Goal: Communication & Community: Answer question/provide support

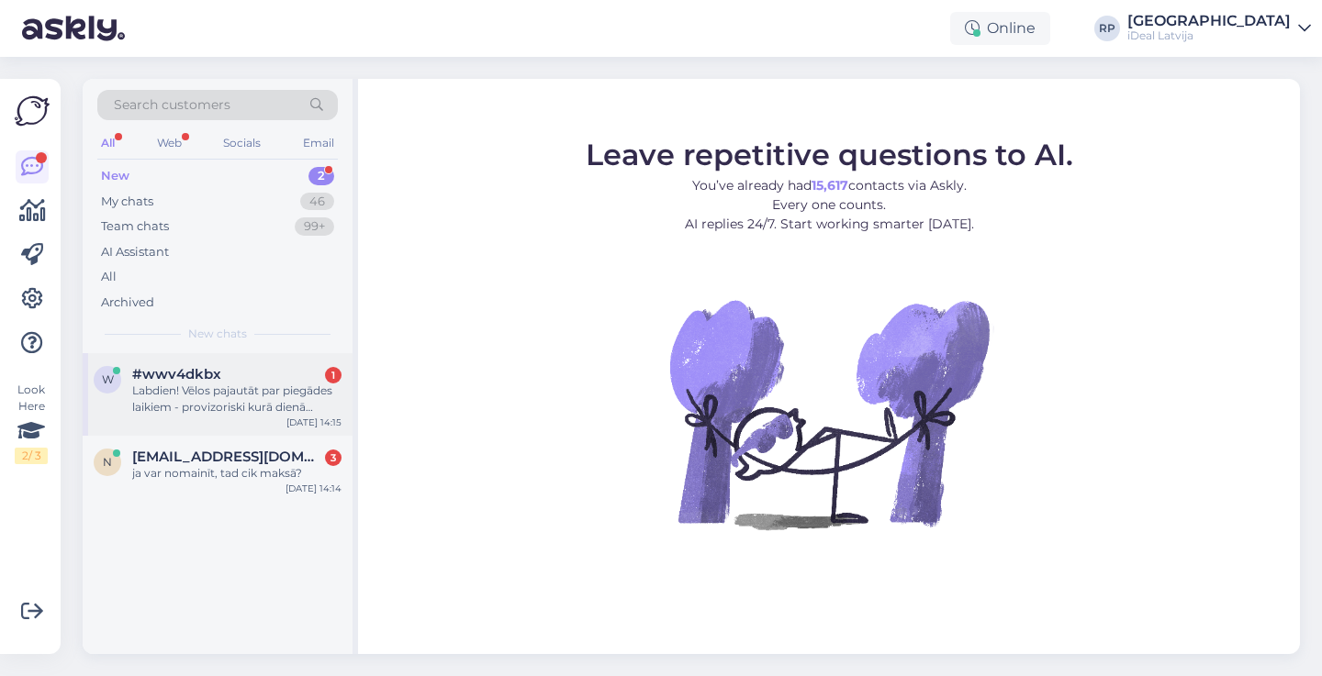
click at [251, 376] on div "#wwv4dkbx 1" at bounding box center [236, 374] width 209 height 17
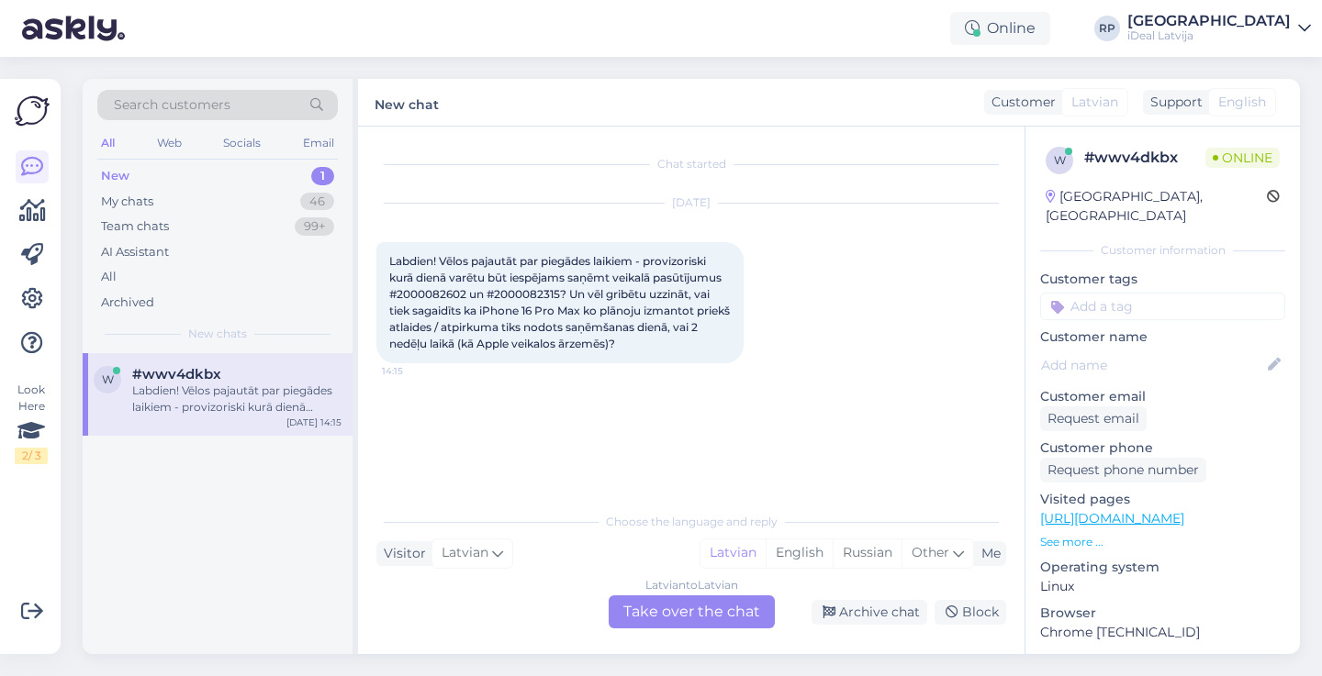
click at [318, 383] on div "Labdien! Vēlos pajautāt par piegādes laikiem - provizoriski kurā dienā varētu b…" at bounding box center [236, 399] width 209 height 33
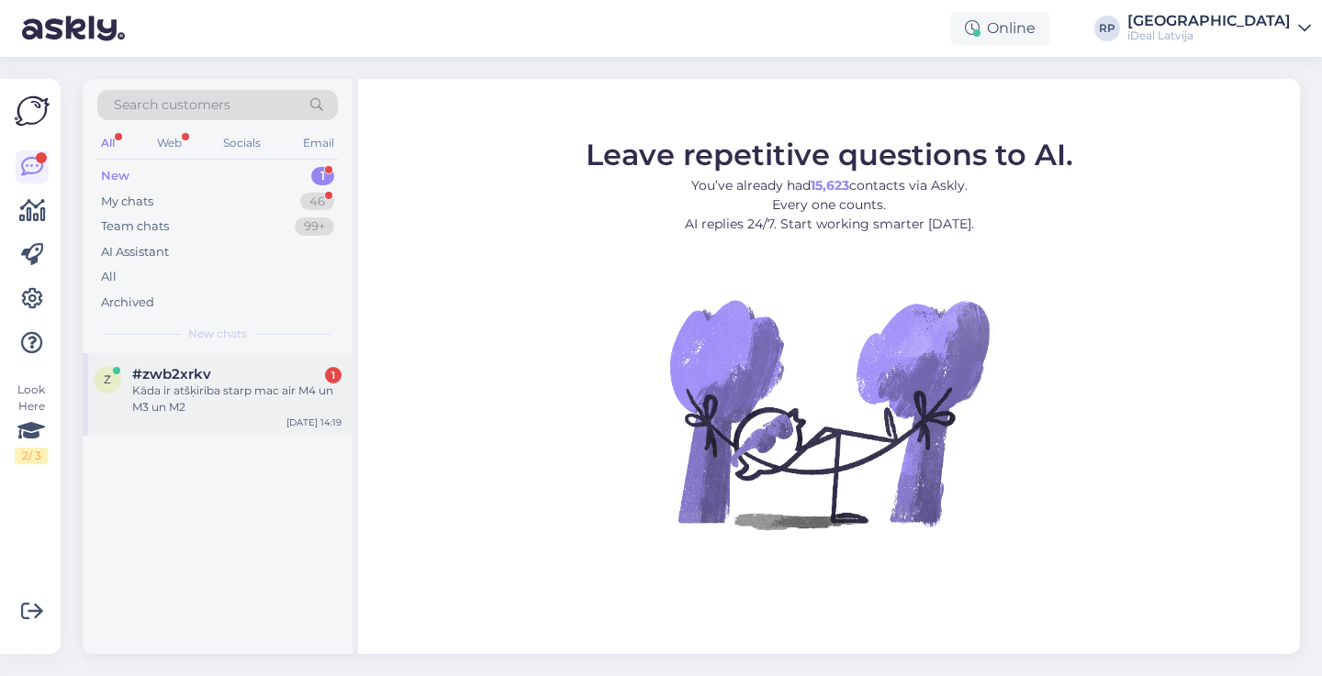
click at [319, 366] on div "#zwb2xrkv 1" at bounding box center [236, 374] width 209 height 17
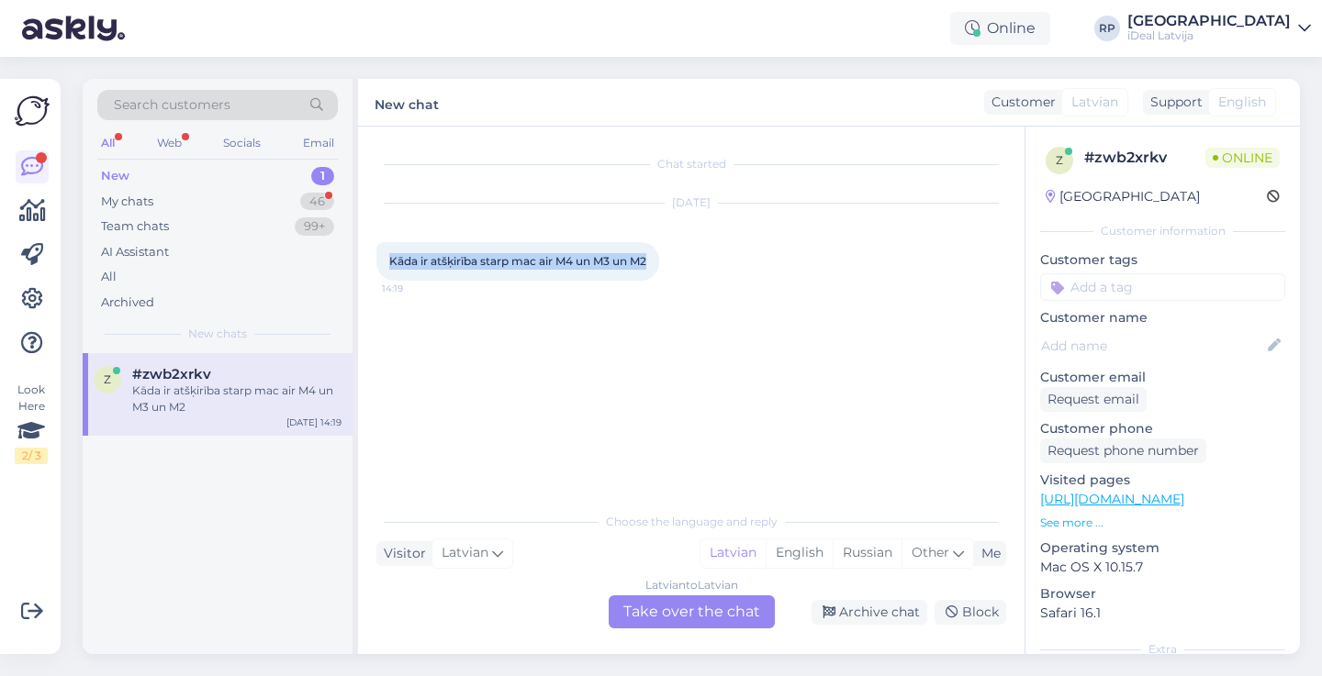
drag, startPoint x: 383, startPoint y: 261, endPoint x: 686, endPoint y: 262, distance: 302.8
click at [686, 262] on div "[DATE] Kāda ir atšķirība starp mac air M4 un M3 un M2 14:19" at bounding box center [691, 242] width 630 height 117
copy span "Kāda ir atšķirība starp mac air M4 un M3 un M2"
click at [682, 606] on div "Latvian to Latvian Take over the chat" at bounding box center [691, 612] width 166 height 33
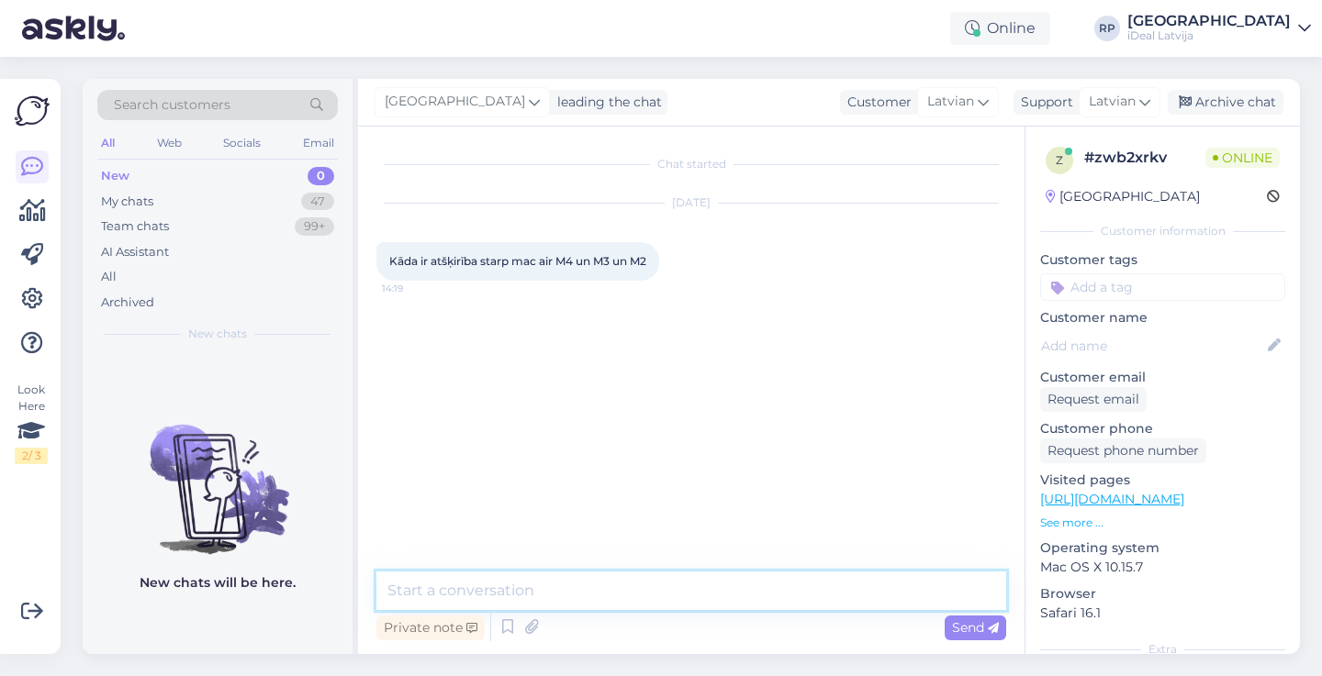
click at [653, 576] on textarea at bounding box center [691, 591] width 630 height 39
paste textarea "M2 ir labs ikdienas lietošanai, M3 ir nedaudz ātrāks un efektīvāks, bet M4 jau …"
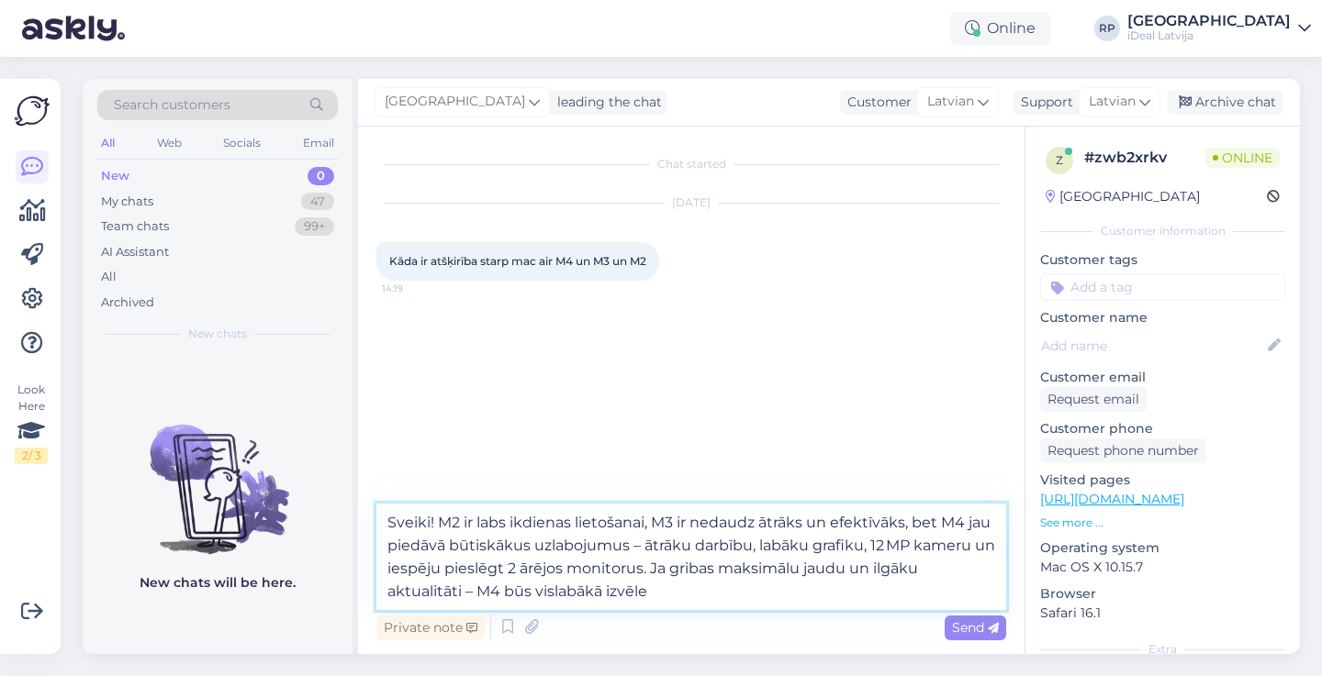
click at [470, 592] on textarea "Sveiki! M2 ir labs ikdienas lietošanai, M3 ir nedaudz ātrāks un efektīvāks, bet…" at bounding box center [691, 557] width 630 height 106
click at [467, 587] on textarea "Sveiki! M2 ir labs ikdienas lietošanai, M3 ir nedaudz ātrāks un efektīvāks, bet…" at bounding box center [691, 557] width 630 height 106
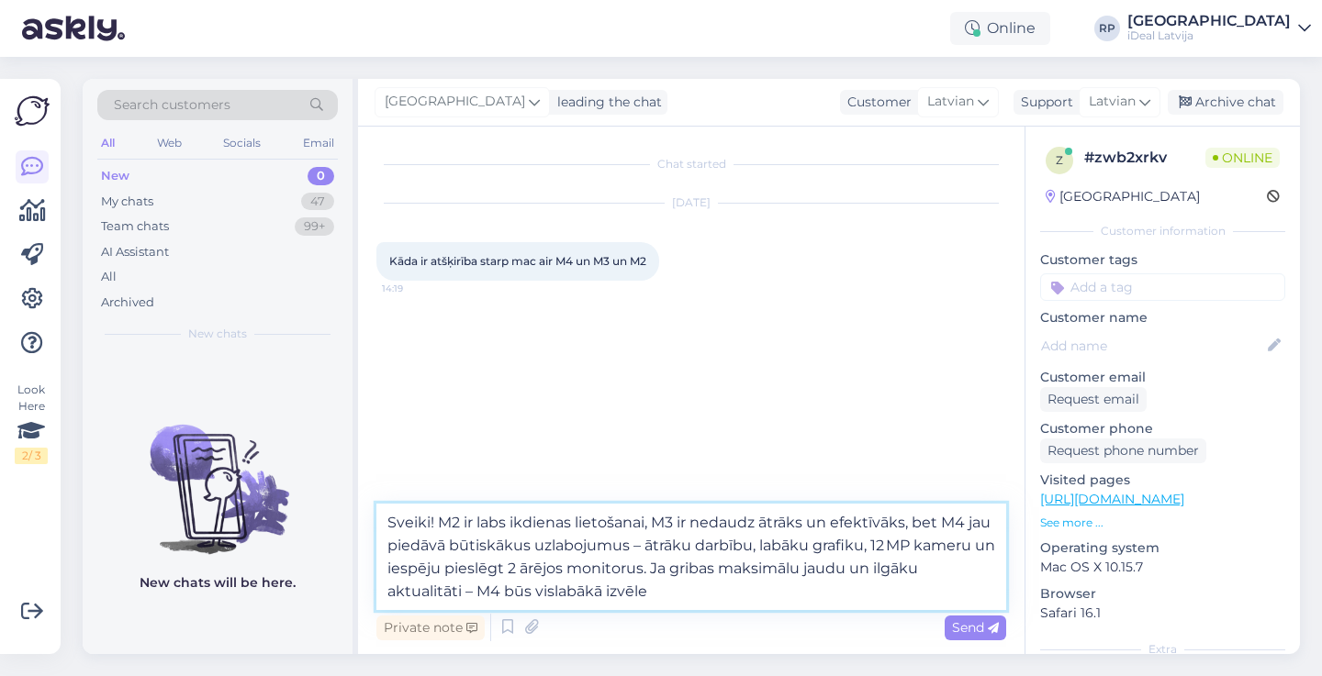
click at [467, 587] on textarea "Sveiki! M2 ir labs ikdienas lietošanai, M3 ir nedaudz ātrāks un efektīvāks, bet…" at bounding box center [691, 557] width 630 height 106
drag, startPoint x: 648, startPoint y: 597, endPoint x: 421, endPoint y: 506, distance: 244.2
click at [421, 506] on textarea "Sveiki! M2 ir labs ikdienas lietošanai, M3 ir nedaudz ātrāks un efektīvāks, bet…" at bounding box center [691, 557] width 630 height 106
click at [793, 604] on textarea "Sveiki! M2 ir labs ikdienas lietošanai, M3 ir nedaudz ātrāks un efektīvāks, bet…" at bounding box center [691, 557] width 630 height 106
click at [898, 568] on textarea "Sveiki! M2 ir labs ikdienas lietošanai, M3 ir nedaudz ātrāks un efektīvāks, bet…" at bounding box center [691, 557] width 630 height 106
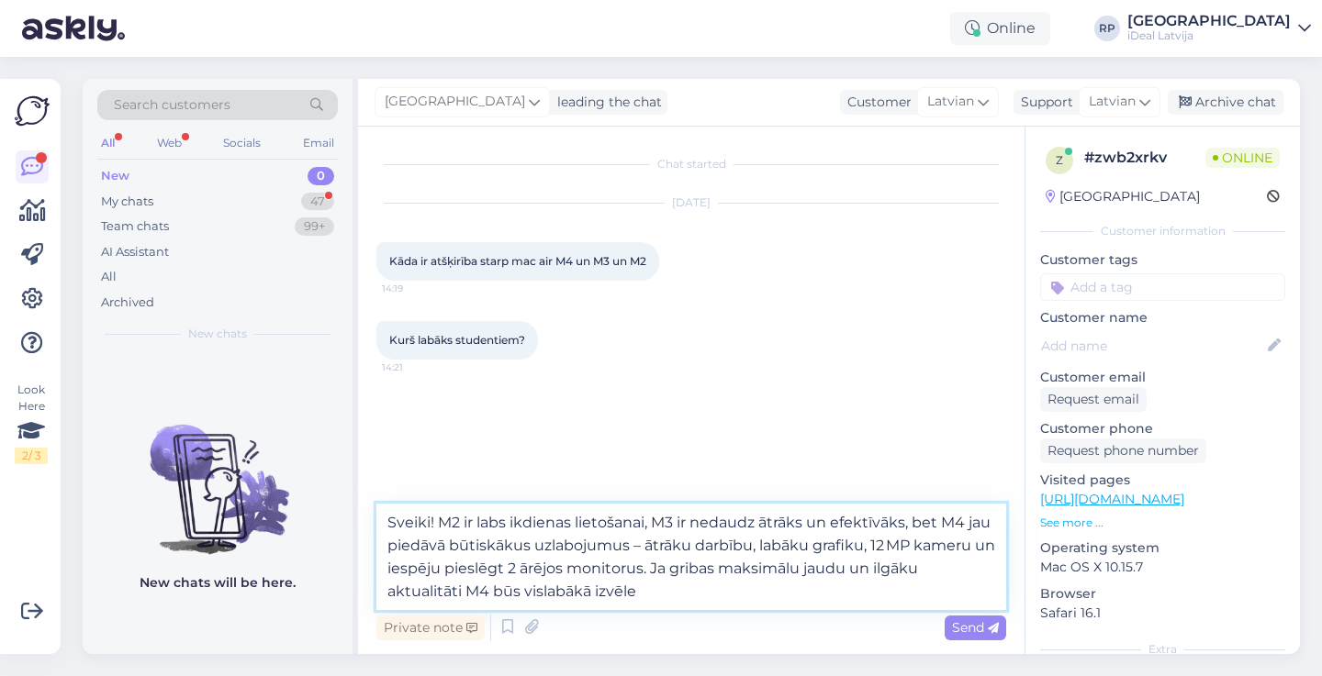
click at [427, 587] on textarea "Sveiki! M2 ir labs ikdienas lietošanai, M3 ir nedaudz ātrāks un efektīvāks, bet…" at bounding box center [691, 557] width 630 height 106
click at [511, 555] on textarea "Sveiki! M2 ir labs ikdienas lietošanai, M3 ir nedaudz ātrāks un efektīvāks, bet…" at bounding box center [691, 557] width 630 height 106
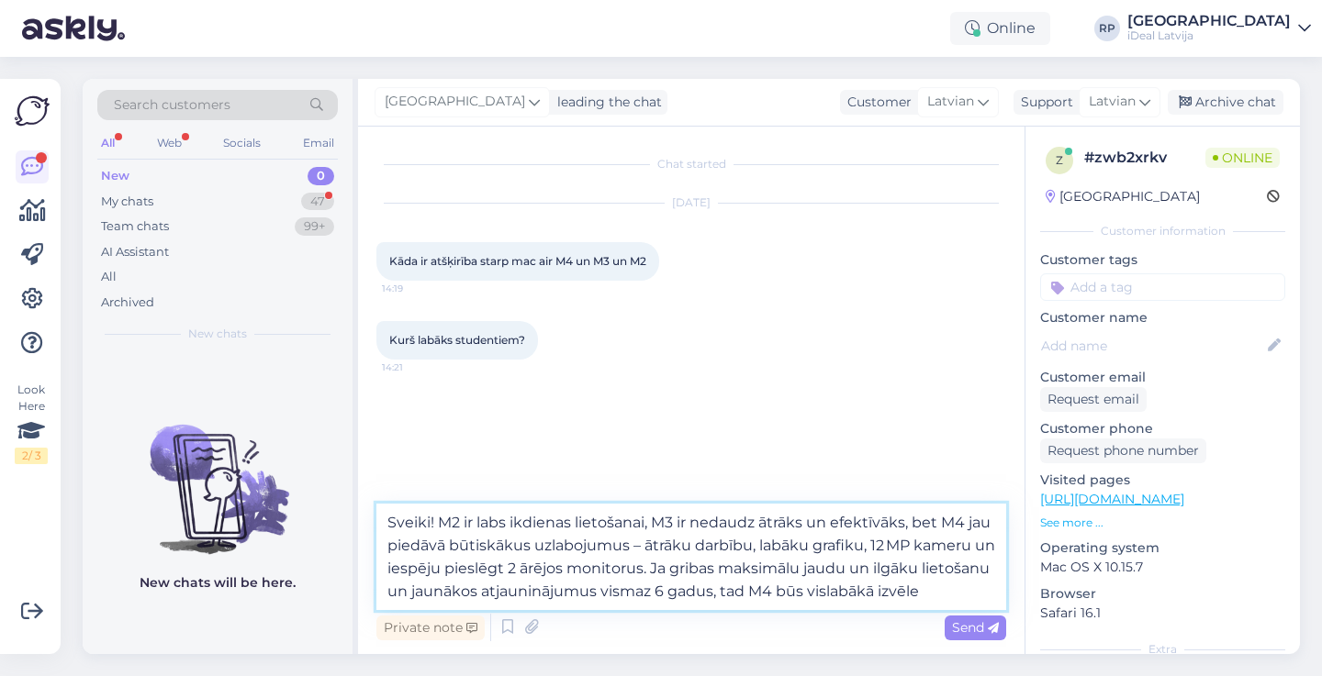
paste textarea "M2 ir lieliski piemērots ikdienas lietošanai, M3 – nedaudz ātrāks un efektīvāks…"
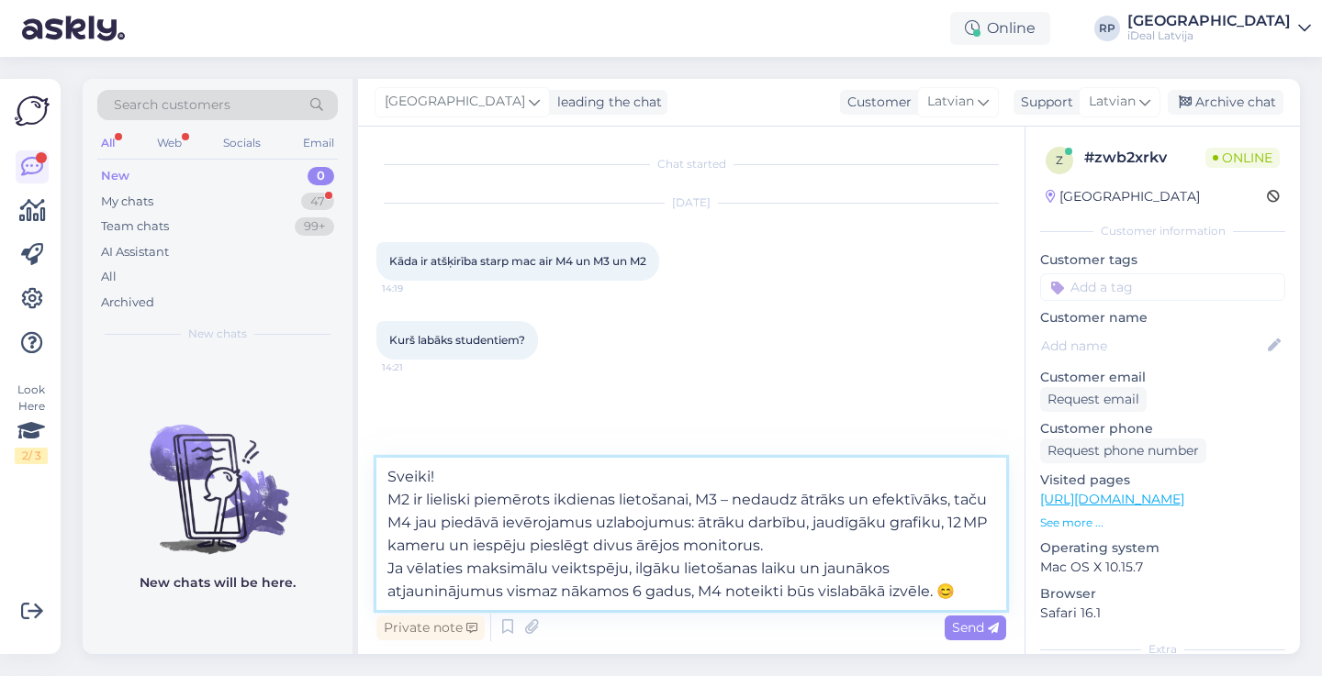
click at [388, 495] on textarea "Sveiki! M2 ir lieliski piemērots ikdienas lietošanai, M3 – nedaudz ātrāks un ef…" at bounding box center [691, 534] width 630 height 152
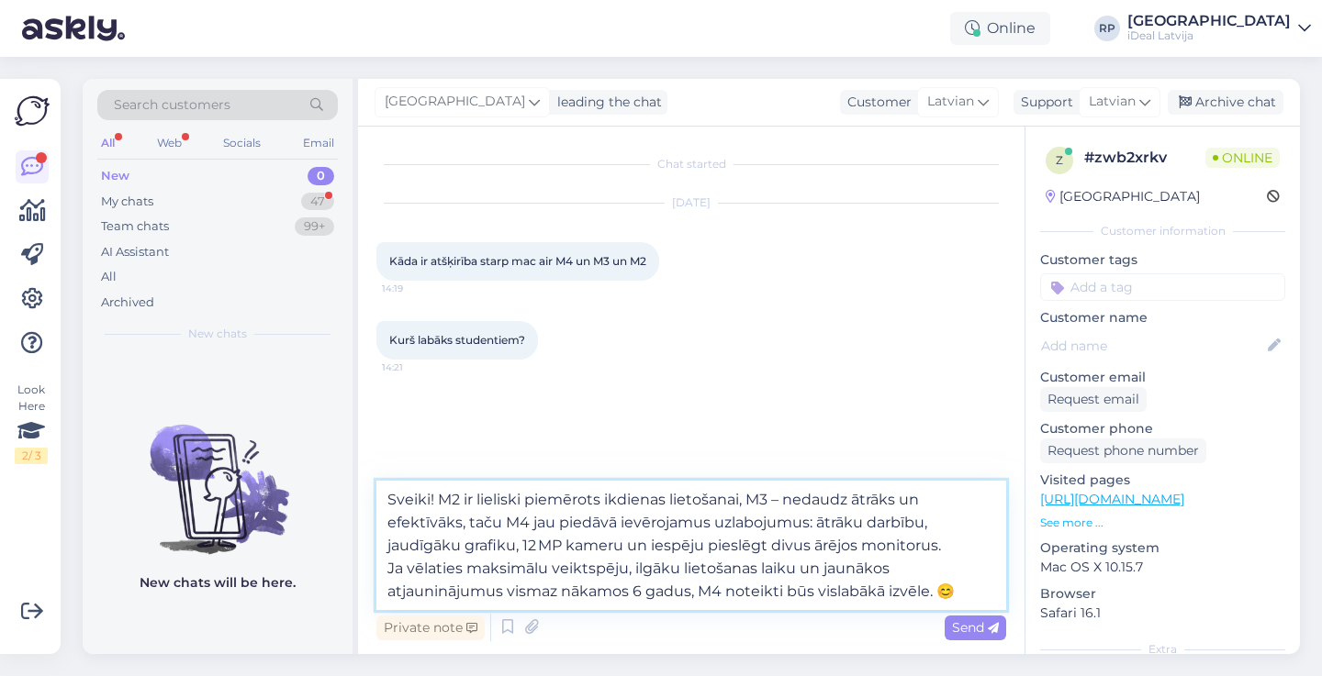
click at [776, 496] on textarea "Sveiki! M2 ir lieliski piemērots ikdienas lietošanai, M3 – nedaudz ātrāks un ef…" at bounding box center [691, 545] width 630 height 129
click at [965, 604] on textarea "Sveiki! M2 ir lieliski piemērots ikdienas lietošanai, M3 ir nedaudz ātrāks un e…" at bounding box center [691, 545] width 630 height 129
type textarea "Sveiki! M2 ir lieliski piemērots ikdienas lietošanai, M3 ir nedaudz ātrāks un e…"
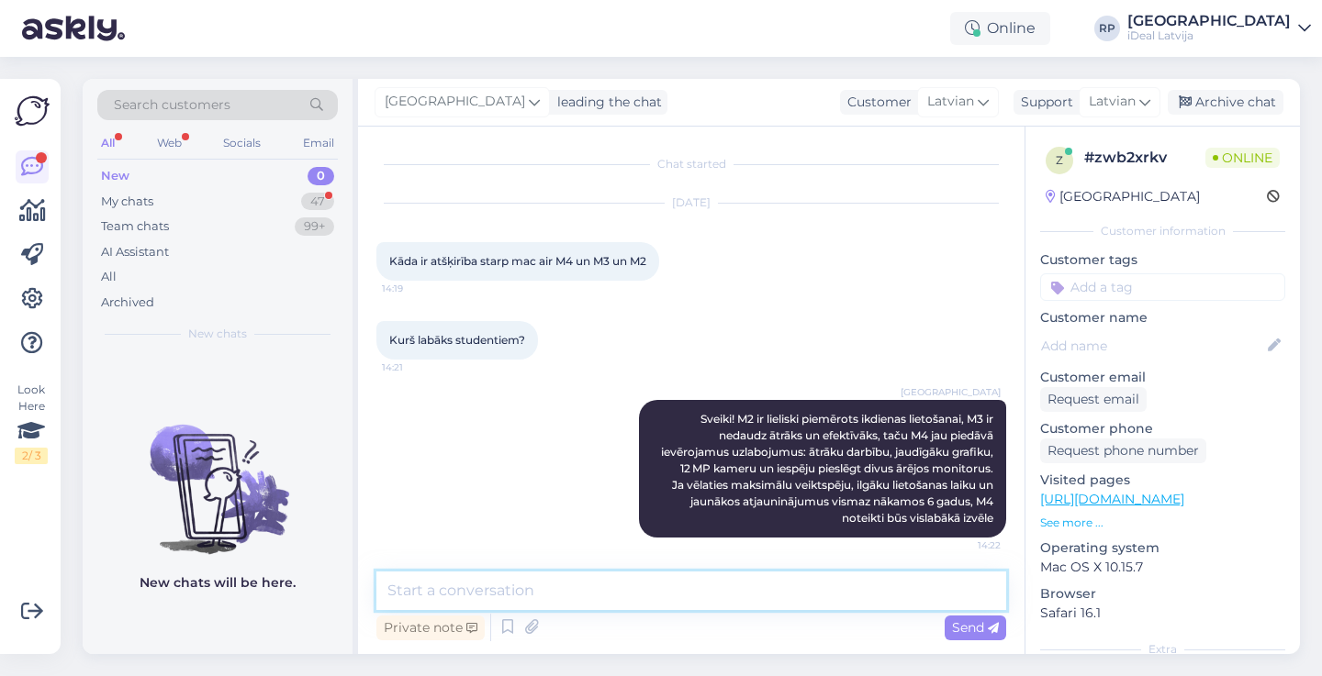
scroll to position [3, 0]
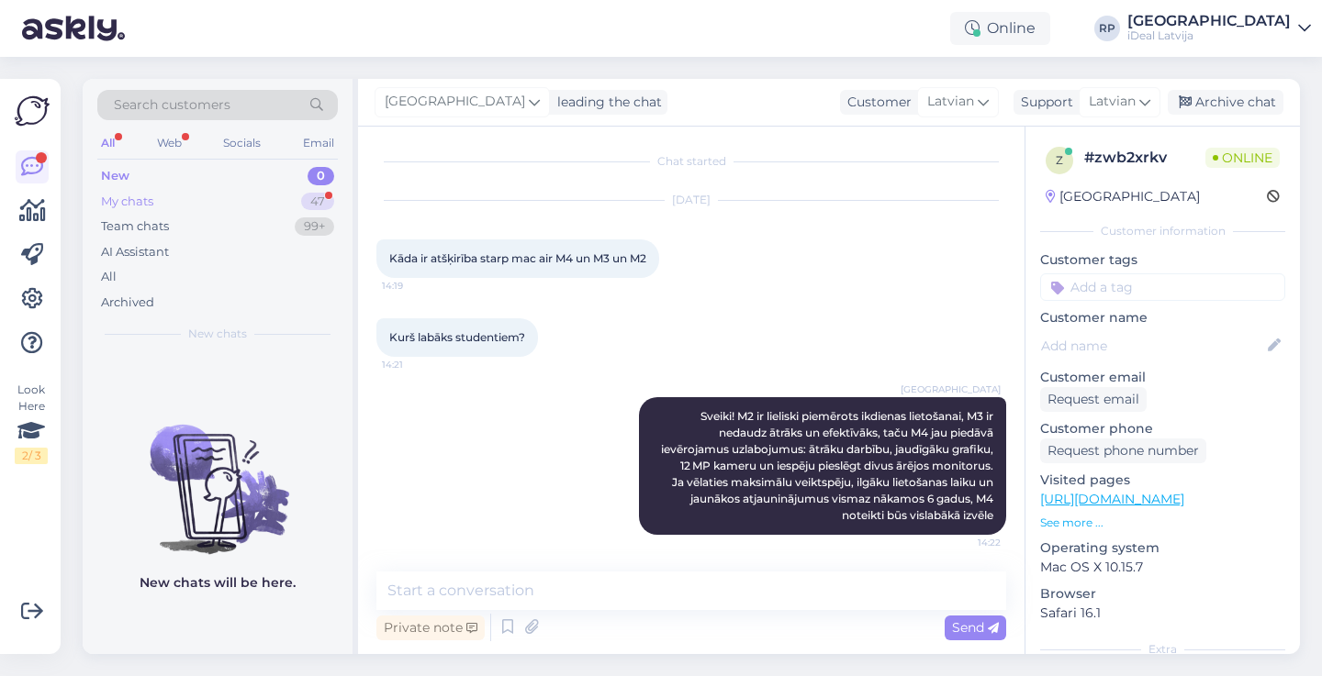
click at [292, 206] on div "My chats 47" at bounding box center [217, 202] width 240 height 26
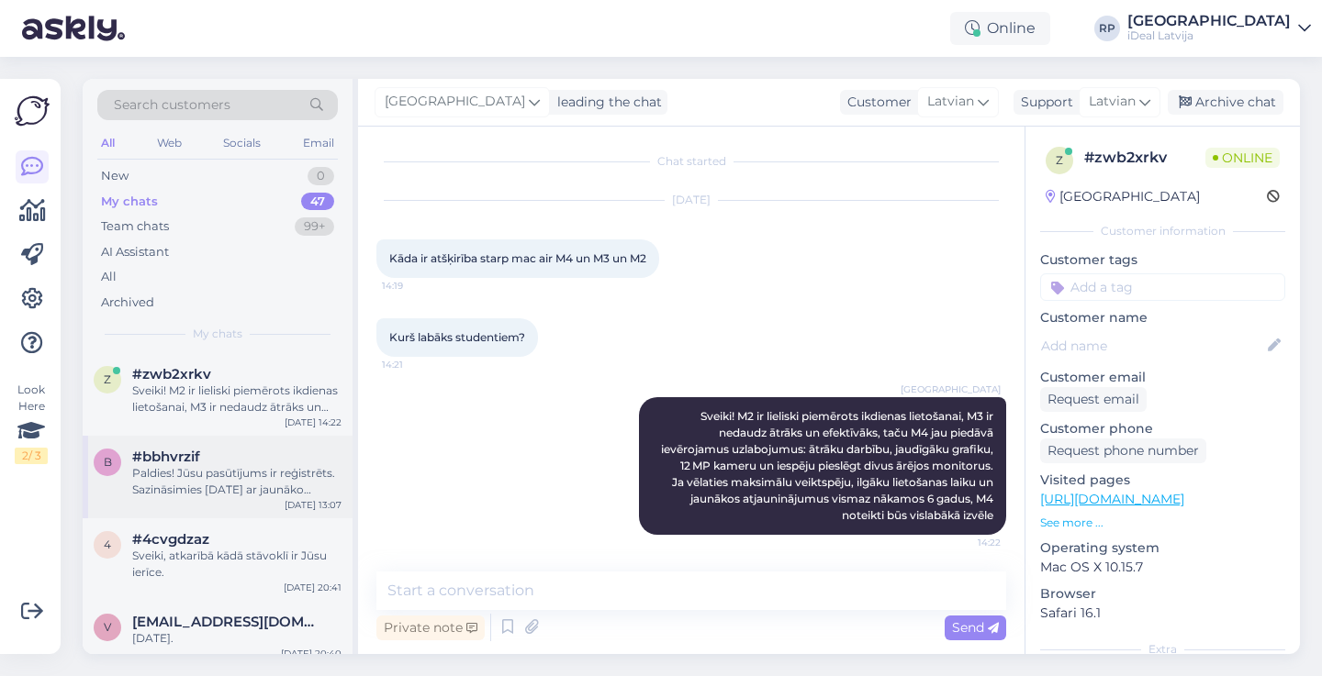
scroll to position [-1, 0]
click at [242, 484] on div "Paldies! Jūsu pasūtījums ir reģistrēts. Sazināsimies [DATE] ar jaunāko informāc…" at bounding box center [236, 481] width 209 height 33
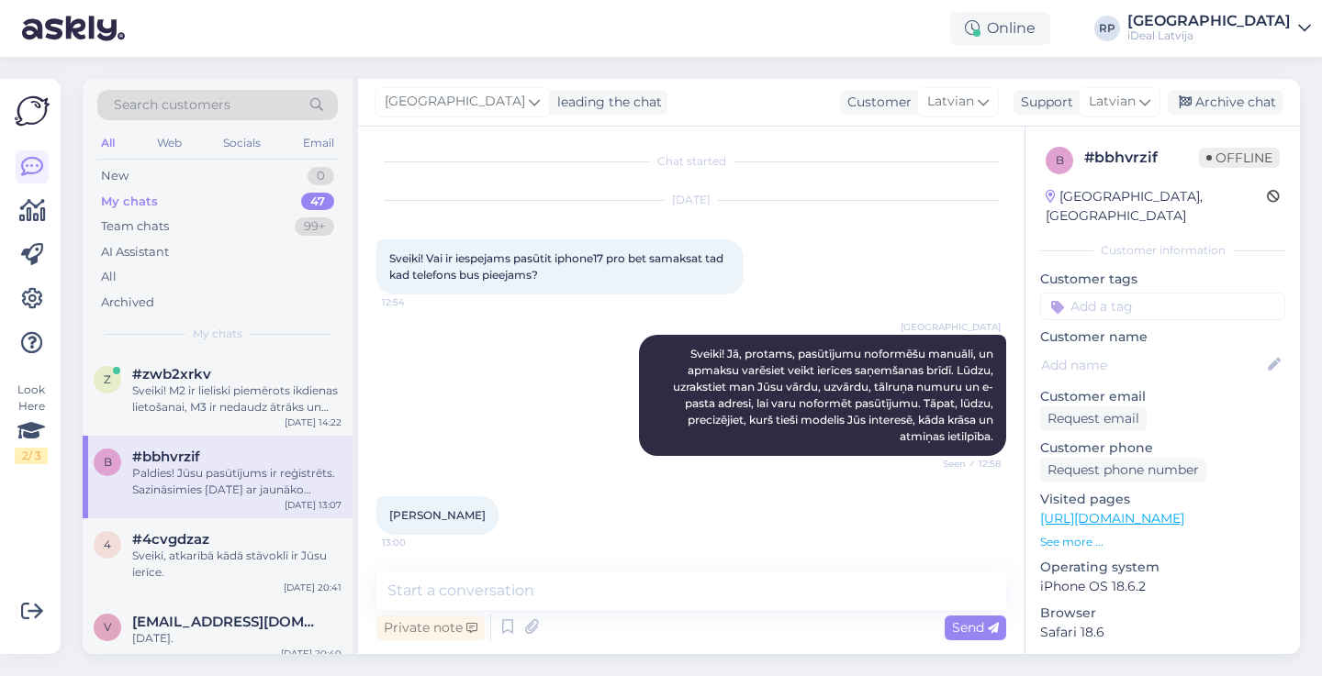
scroll to position [704, 0]
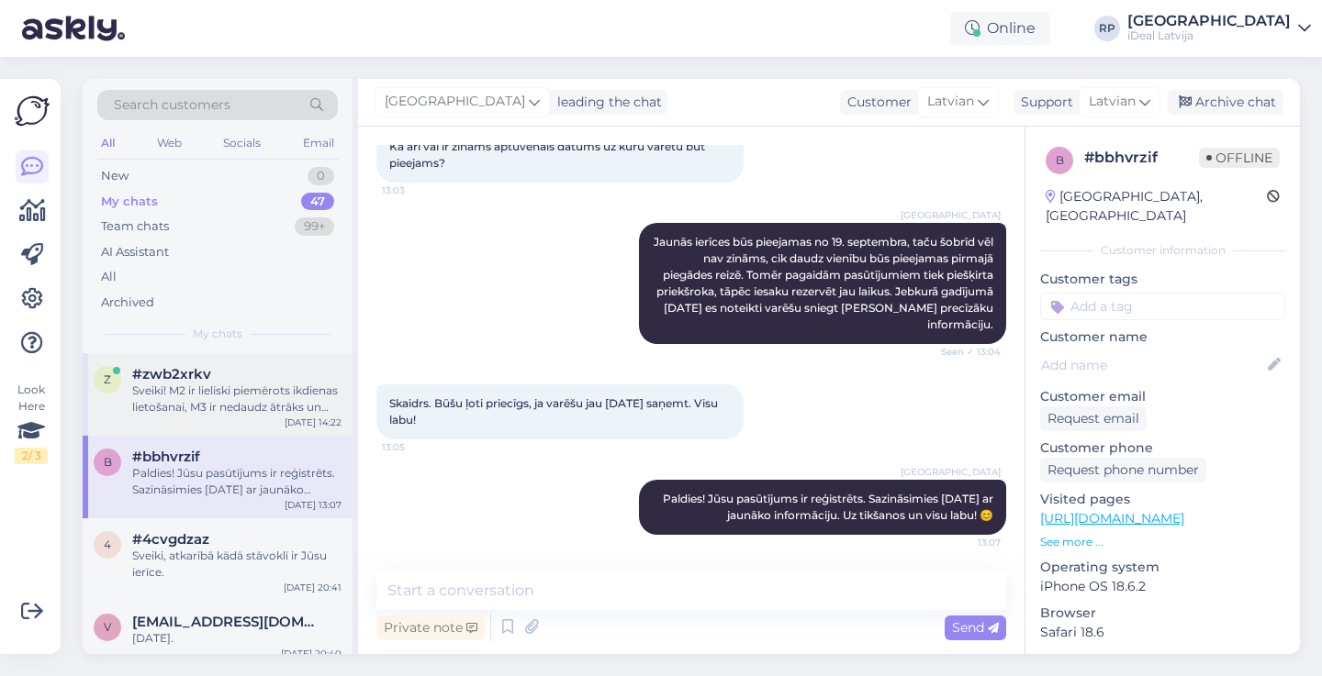
click at [303, 416] on div "[DATE] 14:22" at bounding box center [312, 423] width 57 height 14
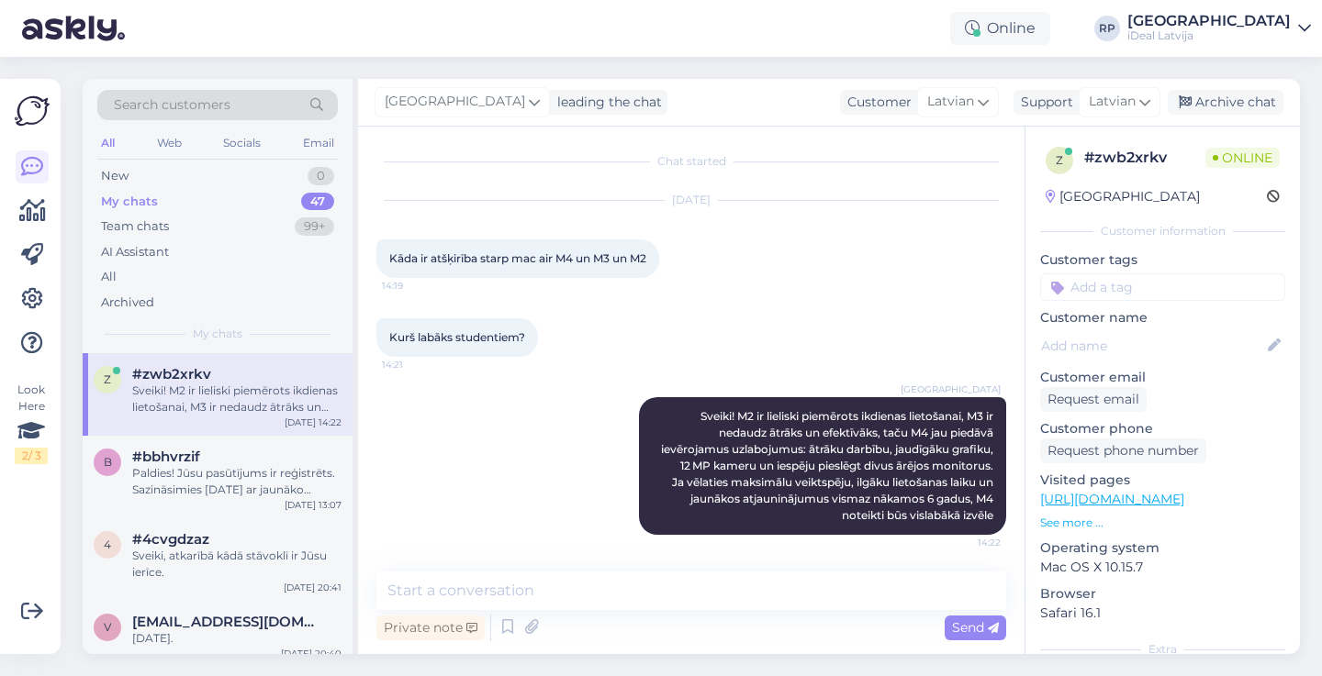
scroll to position [3, 0]
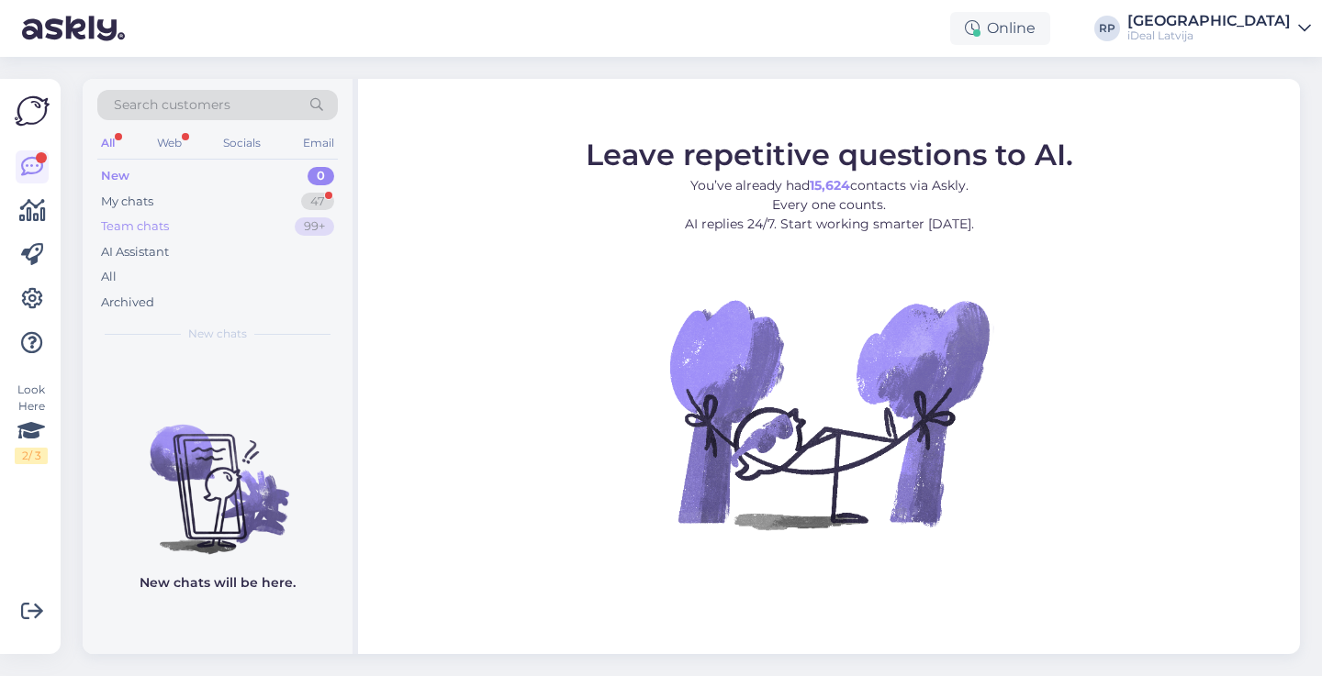
click at [289, 235] on div "Team chats 99+" at bounding box center [217, 227] width 240 height 26
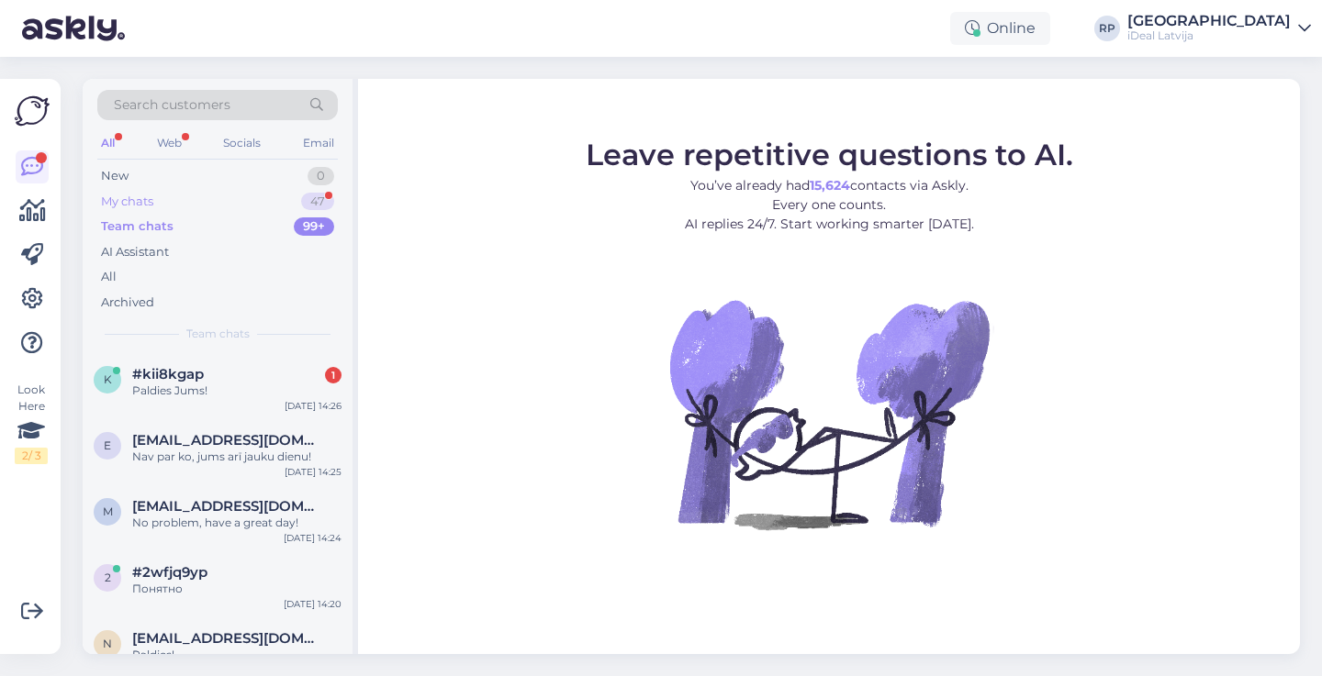
click at [305, 192] on div "My chats 47" at bounding box center [217, 202] width 240 height 26
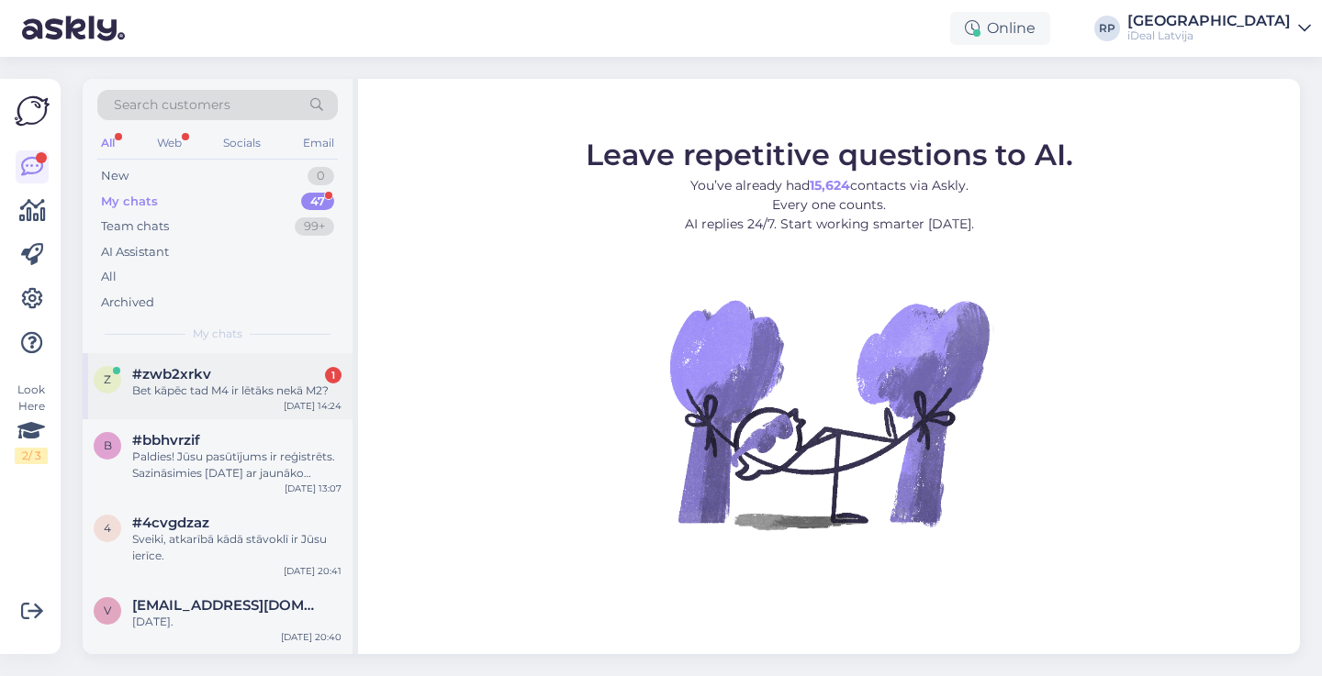
click at [291, 390] on div "Bet kāpēc tad M4 ir lētāks nekā M2?" at bounding box center [236, 391] width 209 height 17
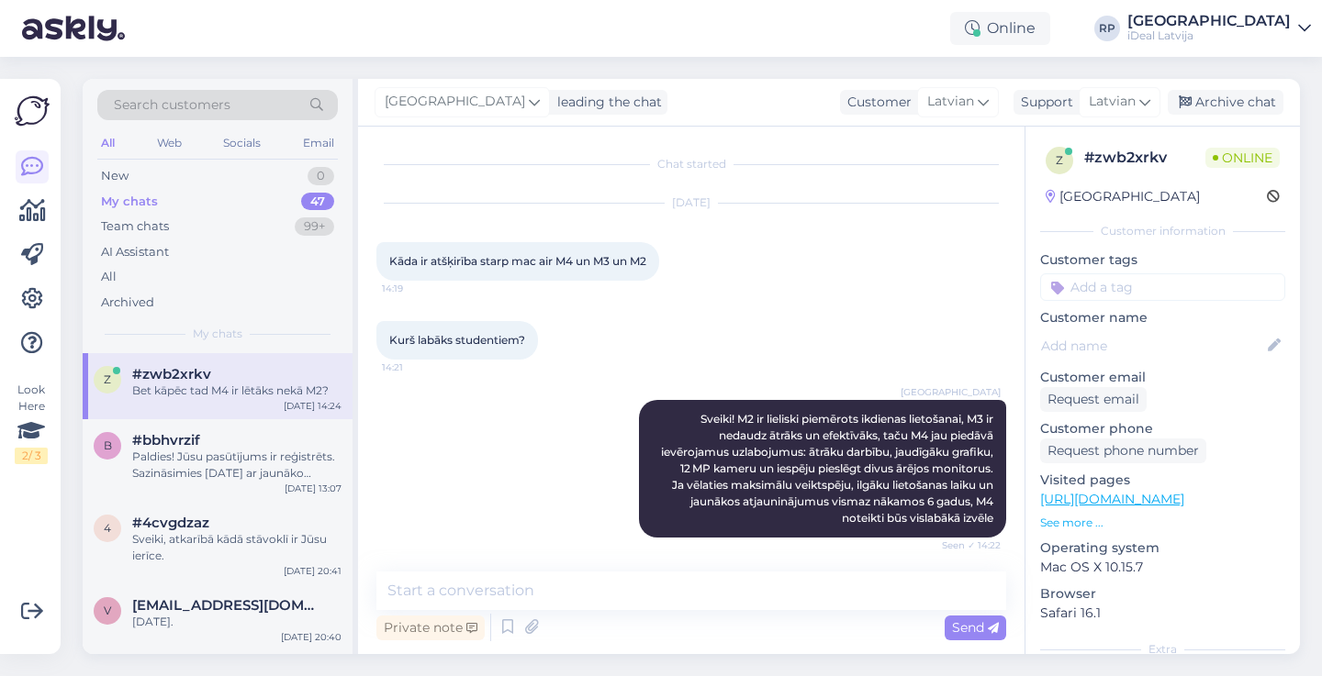
scroll to position [82, 0]
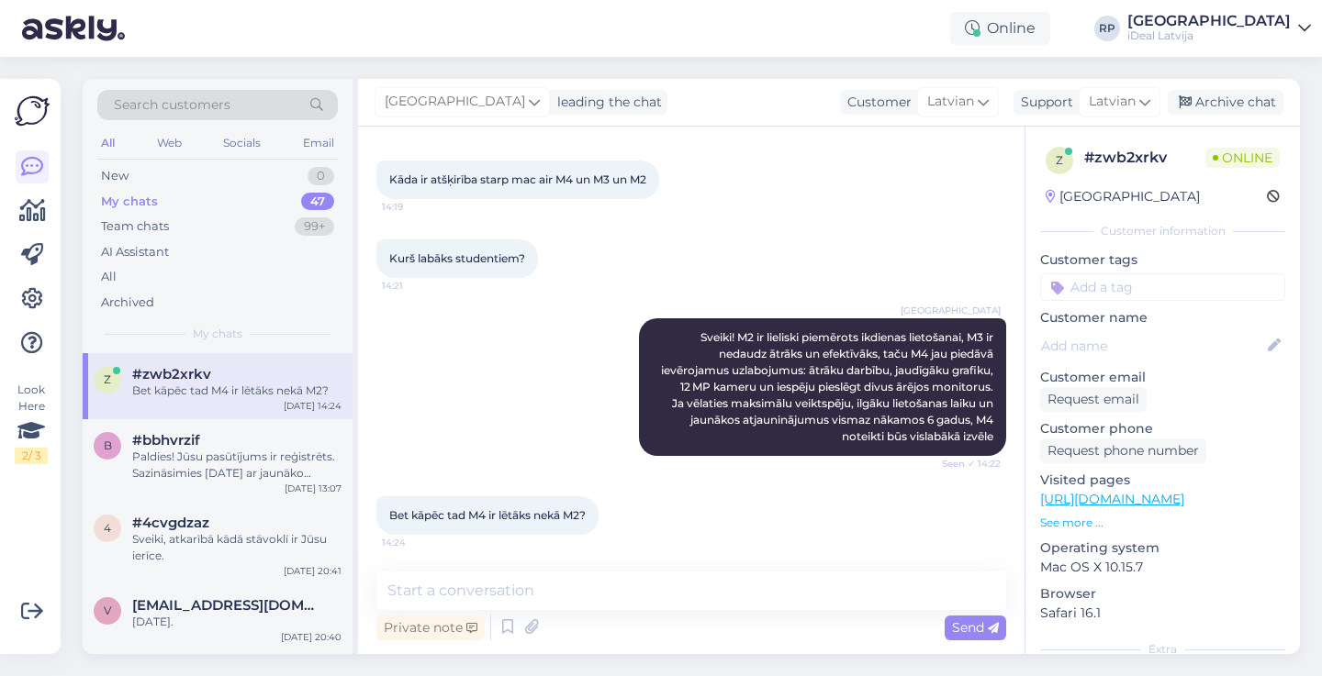
click at [689, 564] on div "Chat started Sep 15 2025 Kāda ir atšķirība starp mac air M4 un M3 un M2 14:19 K…" at bounding box center [691, 391] width 666 height 528
click at [692, 590] on textarea at bounding box center [691, 591] width 630 height 39
